Goal: Navigation & Orientation: Find specific page/section

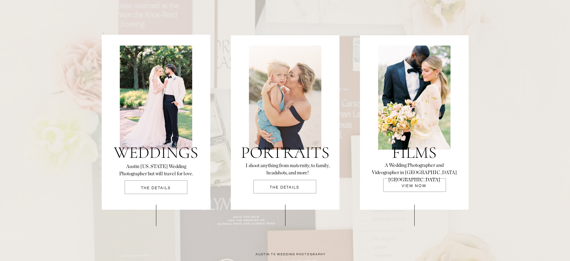
scroll to position [1336, 0]
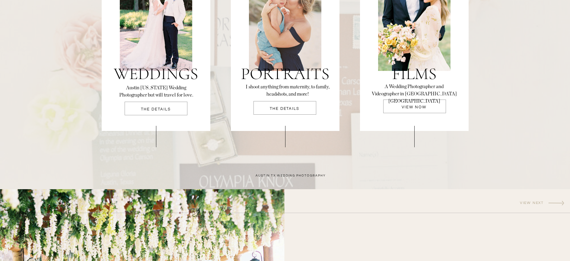
click at [161, 110] on p "THE DETAILS" at bounding box center [156, 111] width 63 height 8
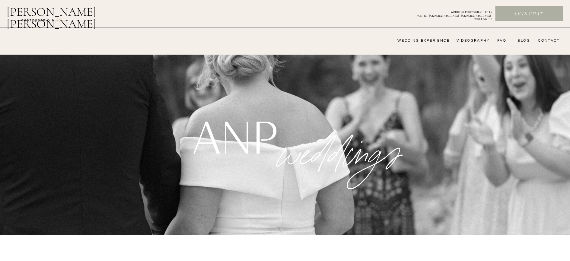
click at [434, 40] on nav "wedding experience" at bounding box center [419, 40] width 61 height 5
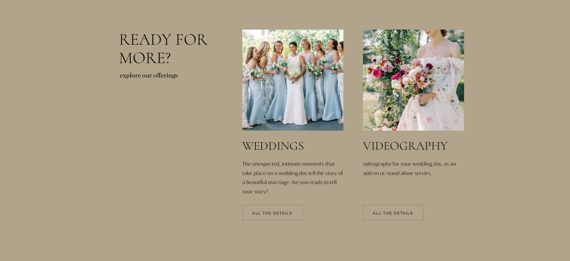
scroll to position [1255, 0]
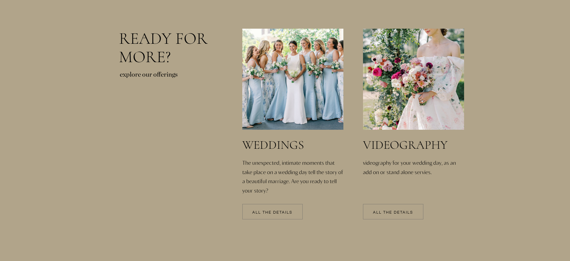
click at [399, 213] on p "All the details" at bounding box center [393, 213] width 60 height 4
